Goal: Find contact information: Find contact information

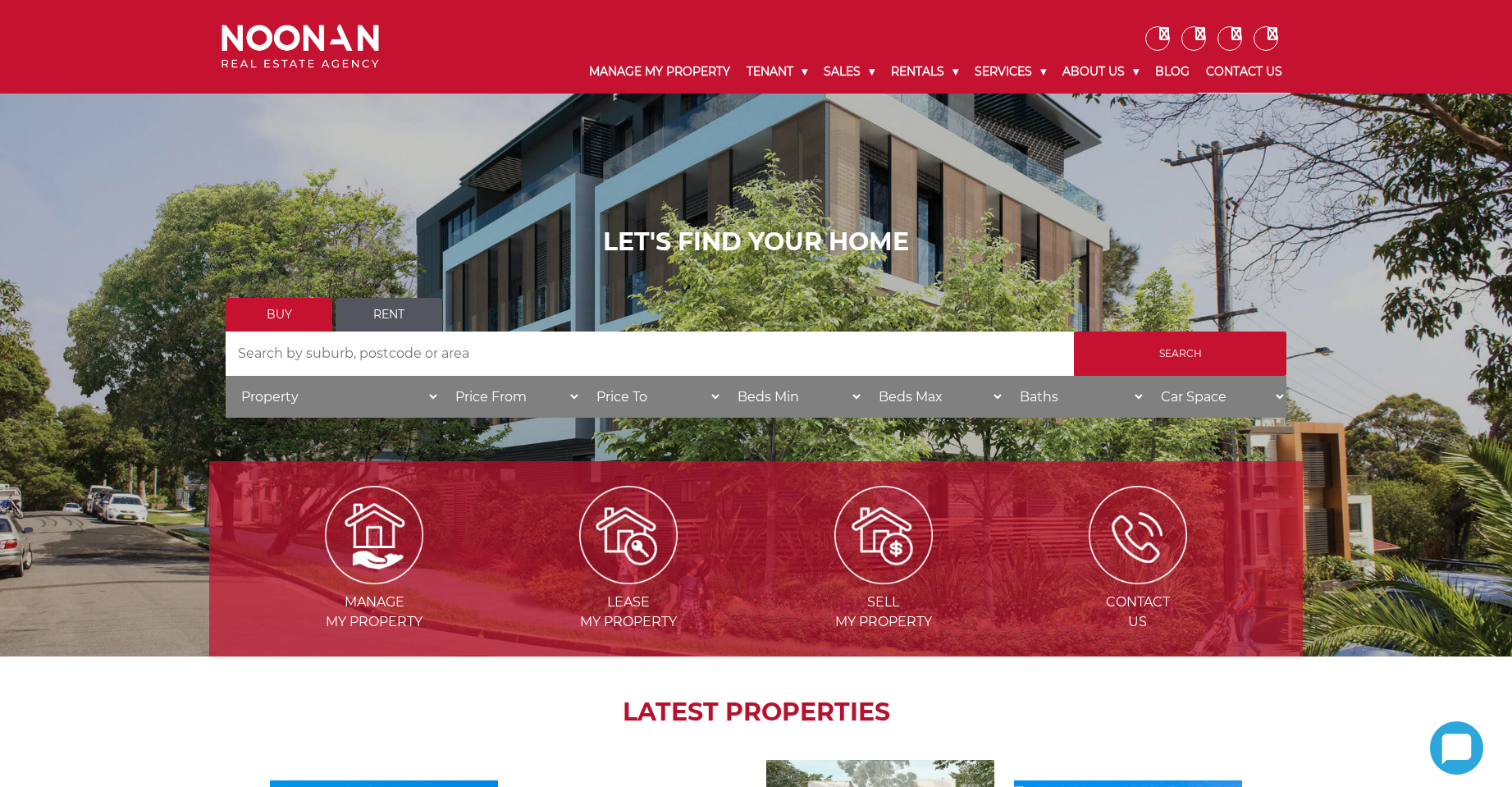
click at [1256, 71] on link "Contact Us" at bounding box center [1244, 72] width 93 height 43
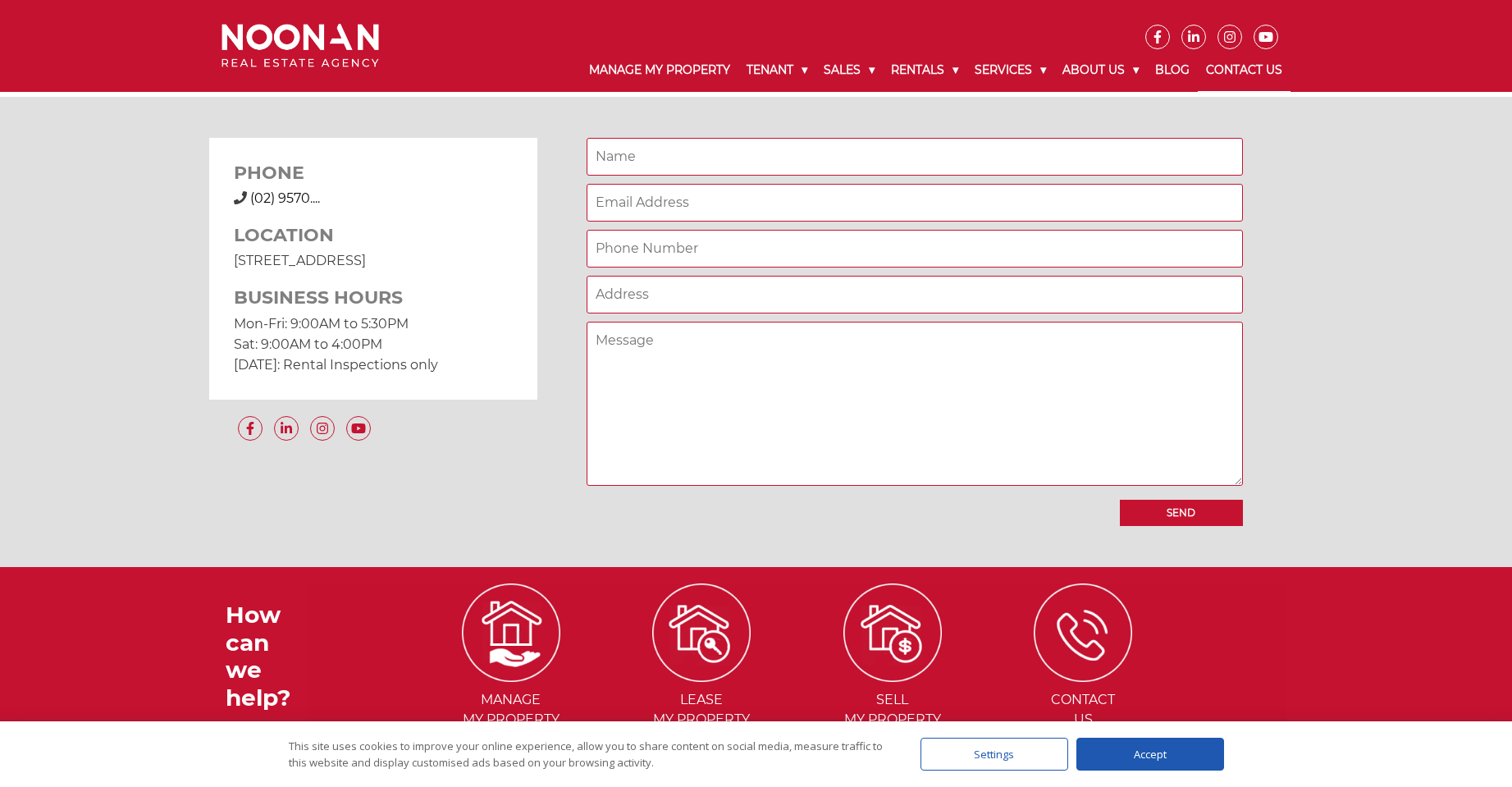
scroll to position [1232, 0]
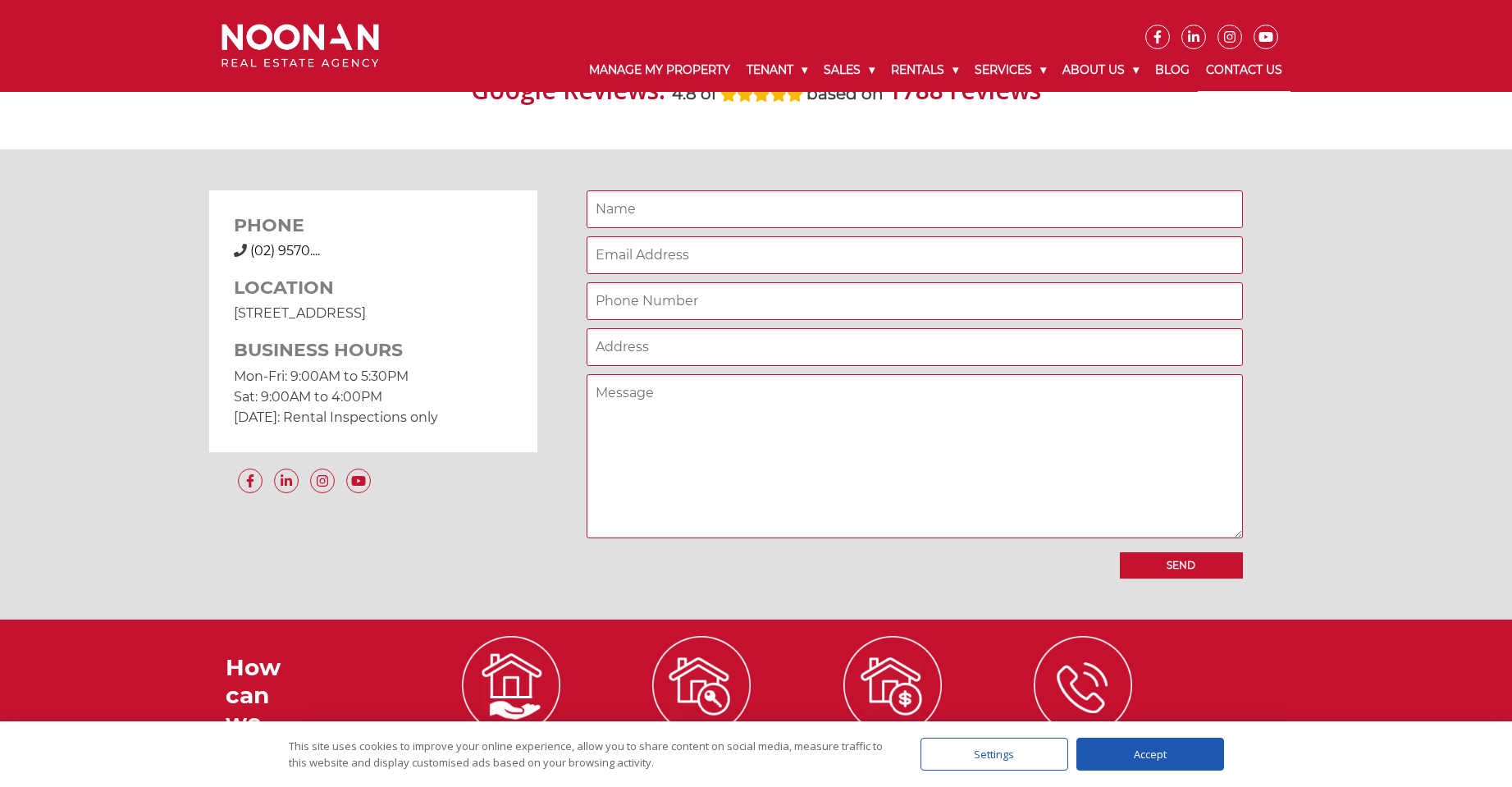
click at [328, 254] on div "[PHONE_NUMBER] (02) 9570...." at bounding box center [373, 251] width 279 height 20
copy span "[PHONE_NUMBER]"
drag, startPoint x: 389, startPoint y: 250, endPoint x: 252, endPoint y: 247, distance: 137.0
click at [252, 247] on div "[PHONE_NUMBER] (02) 9570...." at bounding box center [373, 251] width 279 height 20
click at [500, 404] on p "Sat: 9:00AM to 4:00PM" at bounding box center [373, 397] width 279 height 20
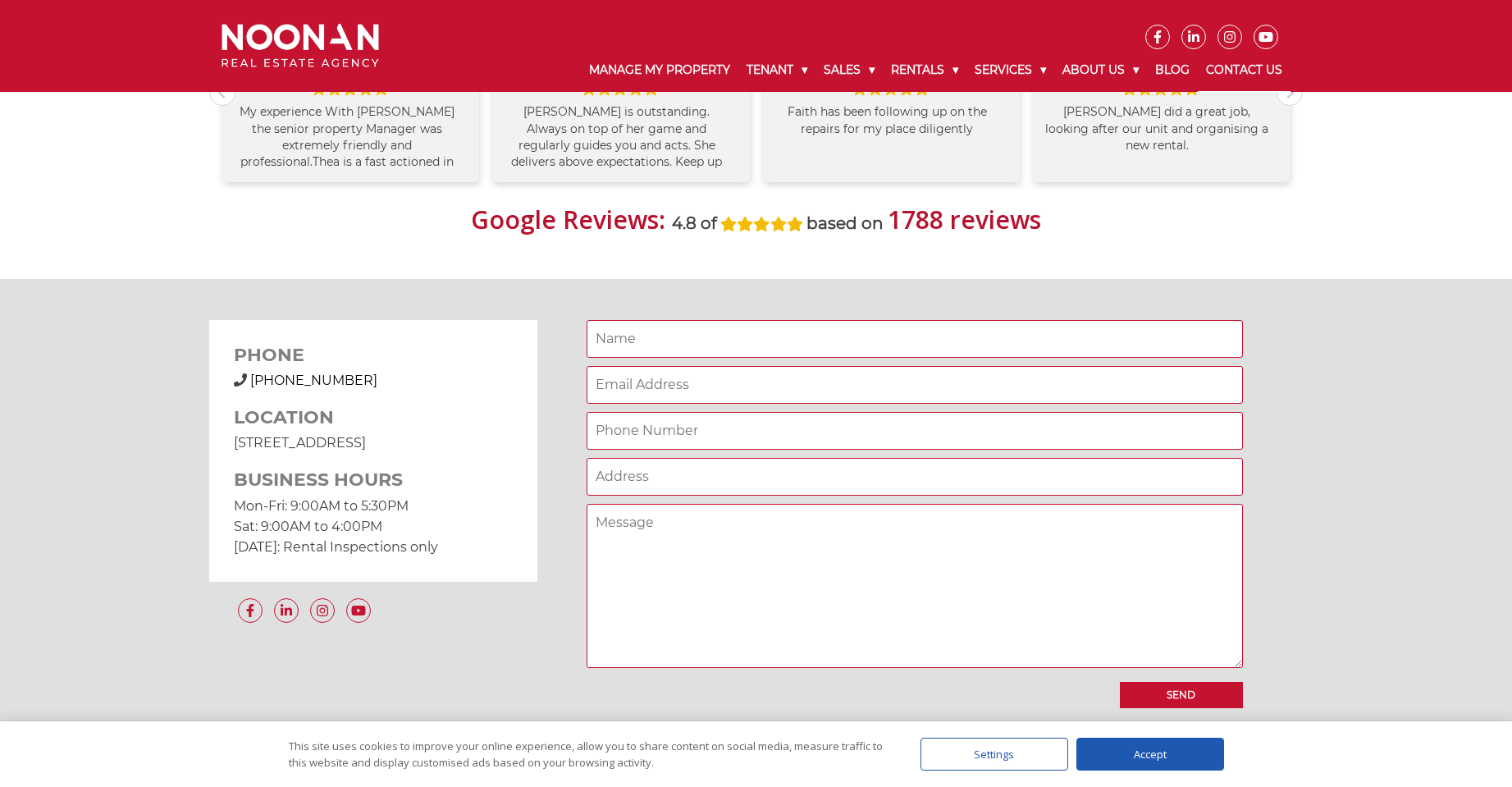
scroll to position [1149, 0]
